Goal: Navigation & Orientation: Find specific page/section

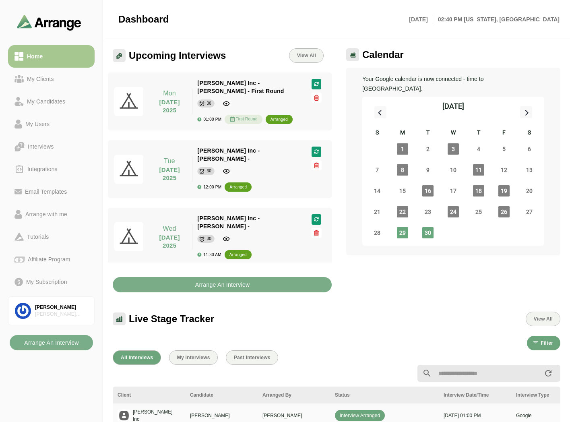
scroll to position [45, 0]
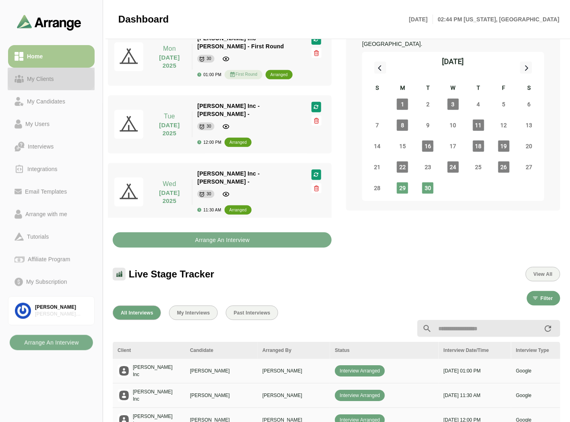
click at [51, 68] on link "My Clients" at bounding box center [51, 79] width 87 height 23
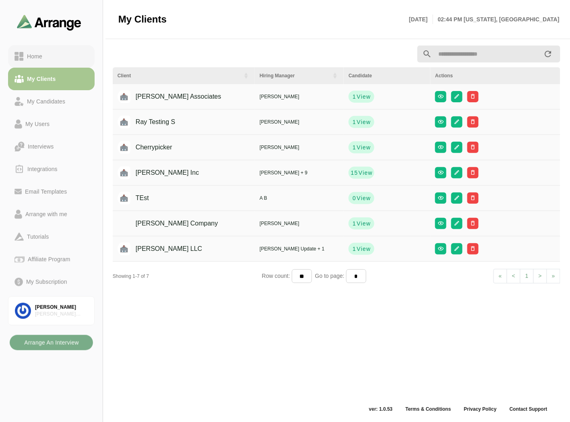
scroll to position [2, 0]
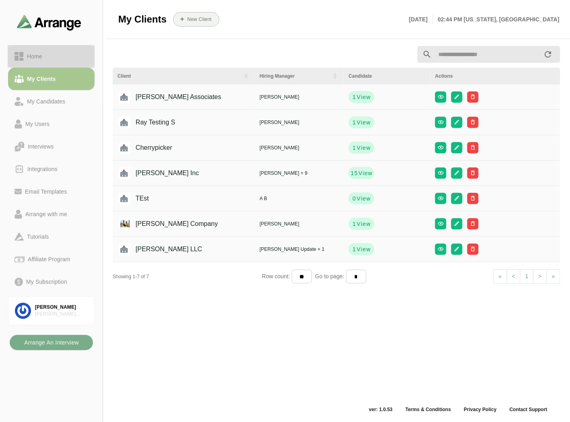
click at [55, 56] on div "Home" at bounding box center [51, 57] width 74 height 10
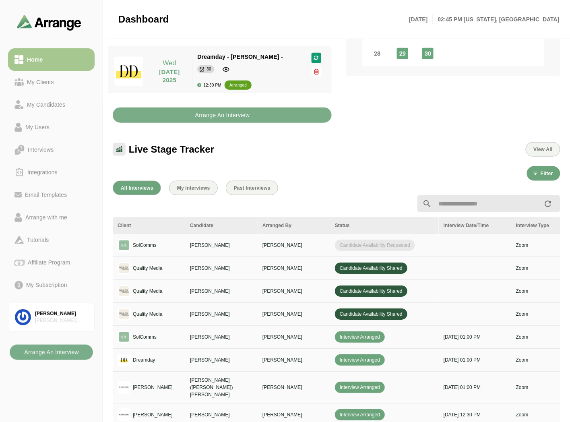
scroll to position [179, 0]
